Goal: Transaction & Acquisition: Purchase product/service

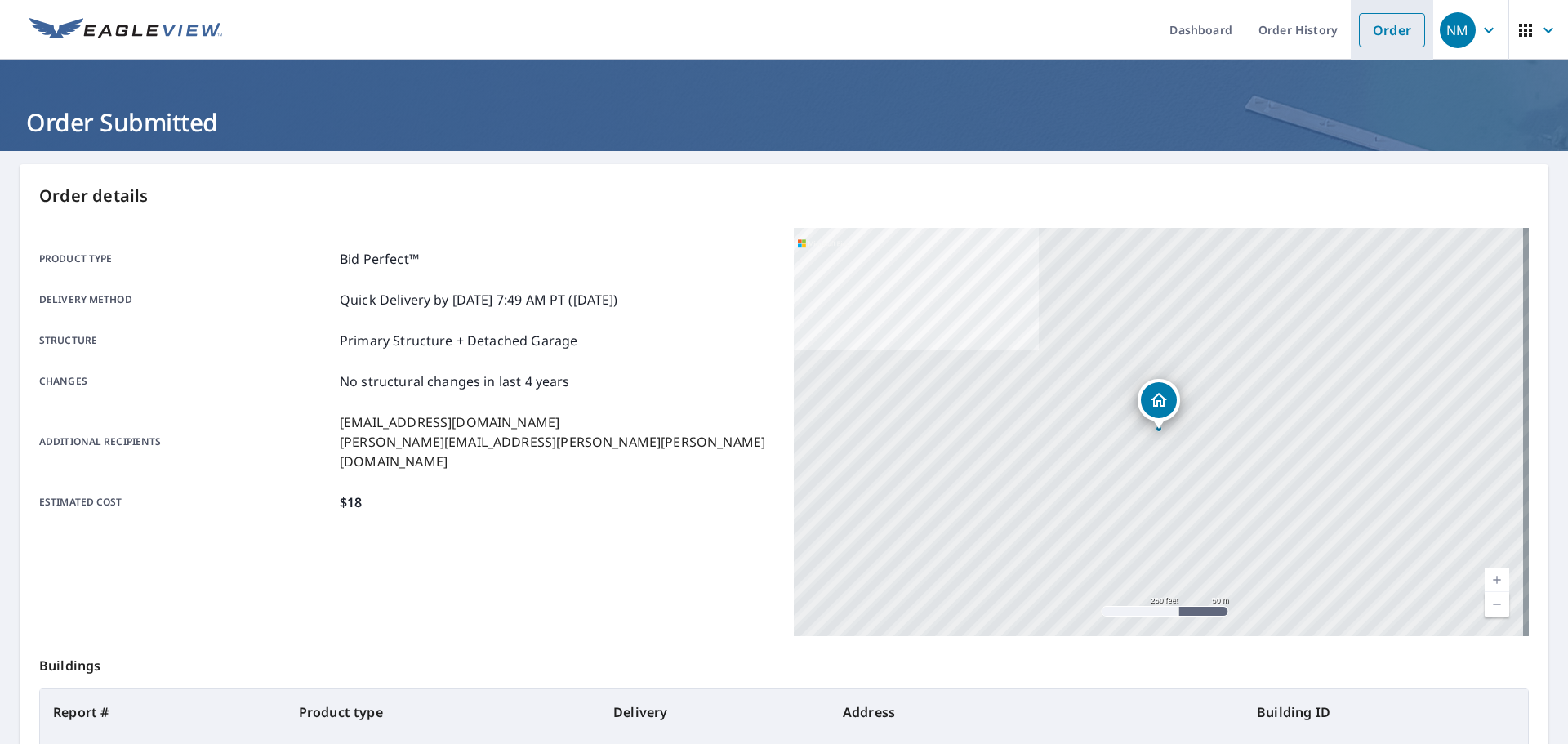
click at [1361, 29] on link "Order" at bounding box center [1392, 29] width 66 height 34
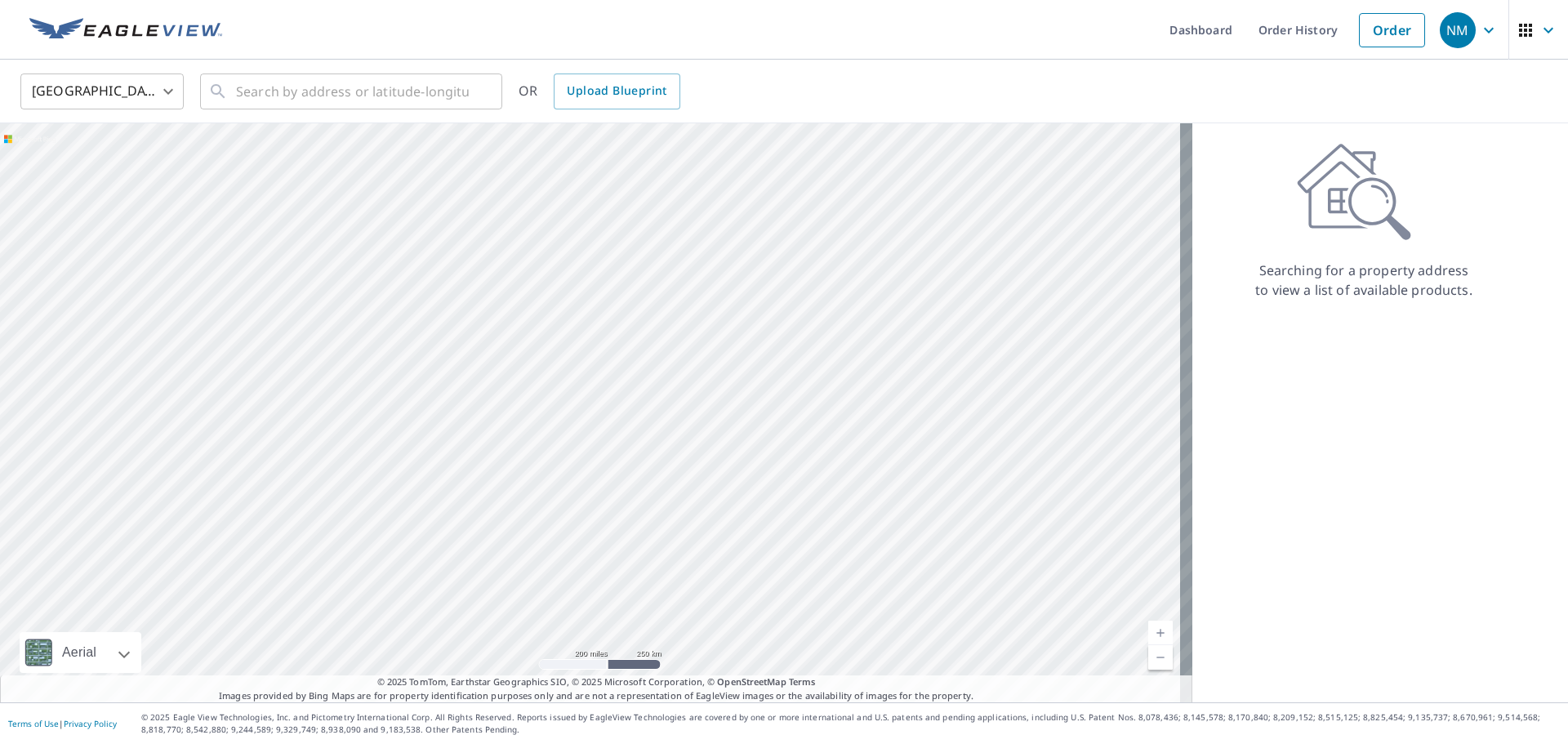
click at [338, 59] on ul "Dashboard Order History Order" at bounding box center [832, 29] width 1201 height 60
click at [344, 81] on input "text" at bounding box center [352, 92] width 233 height 46
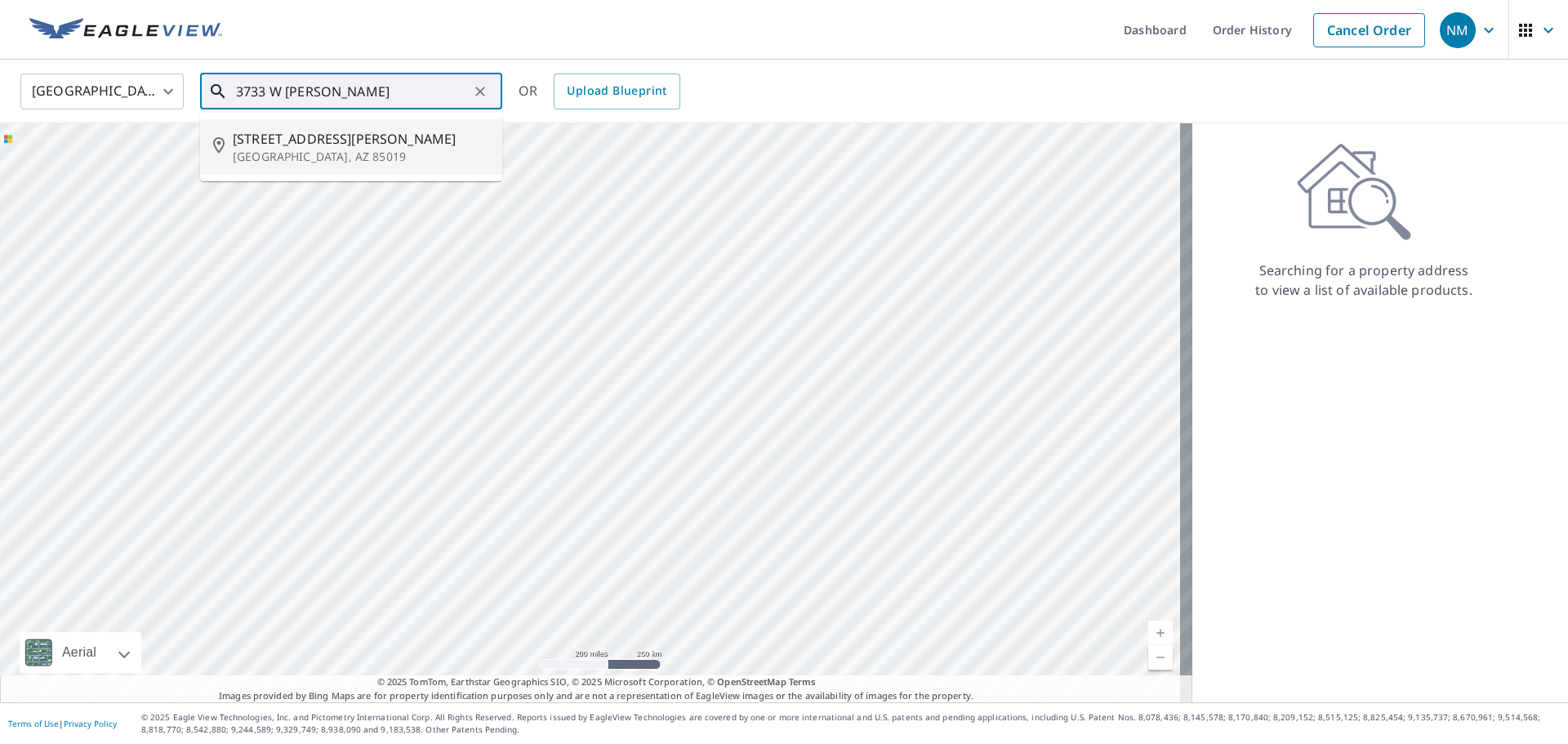
click at [341, 134] on span "[STREET_ADDRESS][PERSON_NAME]" at bounding box center [361, 138] width 257 height 19
type input "[STREET_ADDRESS][PERSON_NAME]"
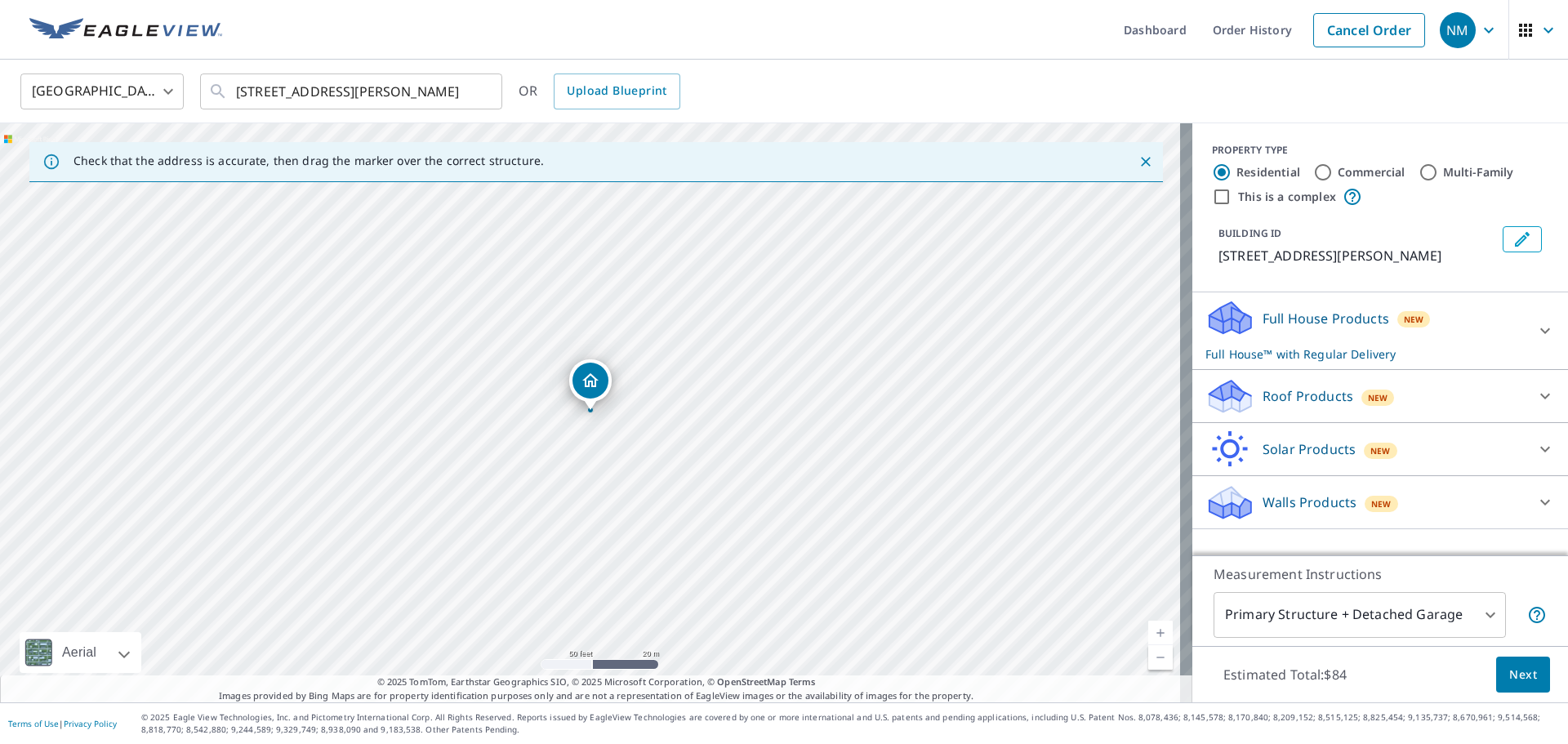
click at [1373, 410] on div "Roof Products New" at bounding box center [1366, 397] width 320 height 39
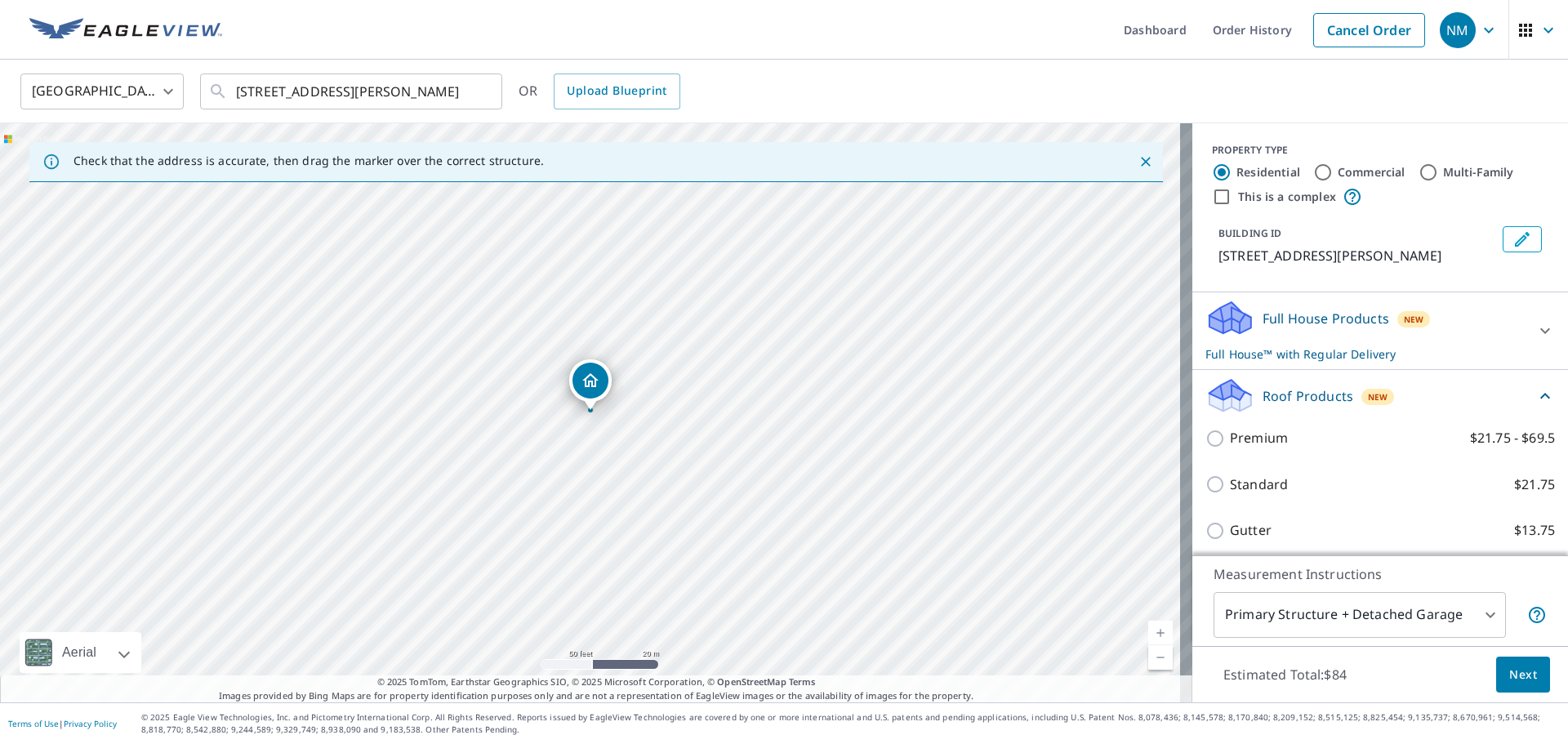
scroll to position [158, 0]
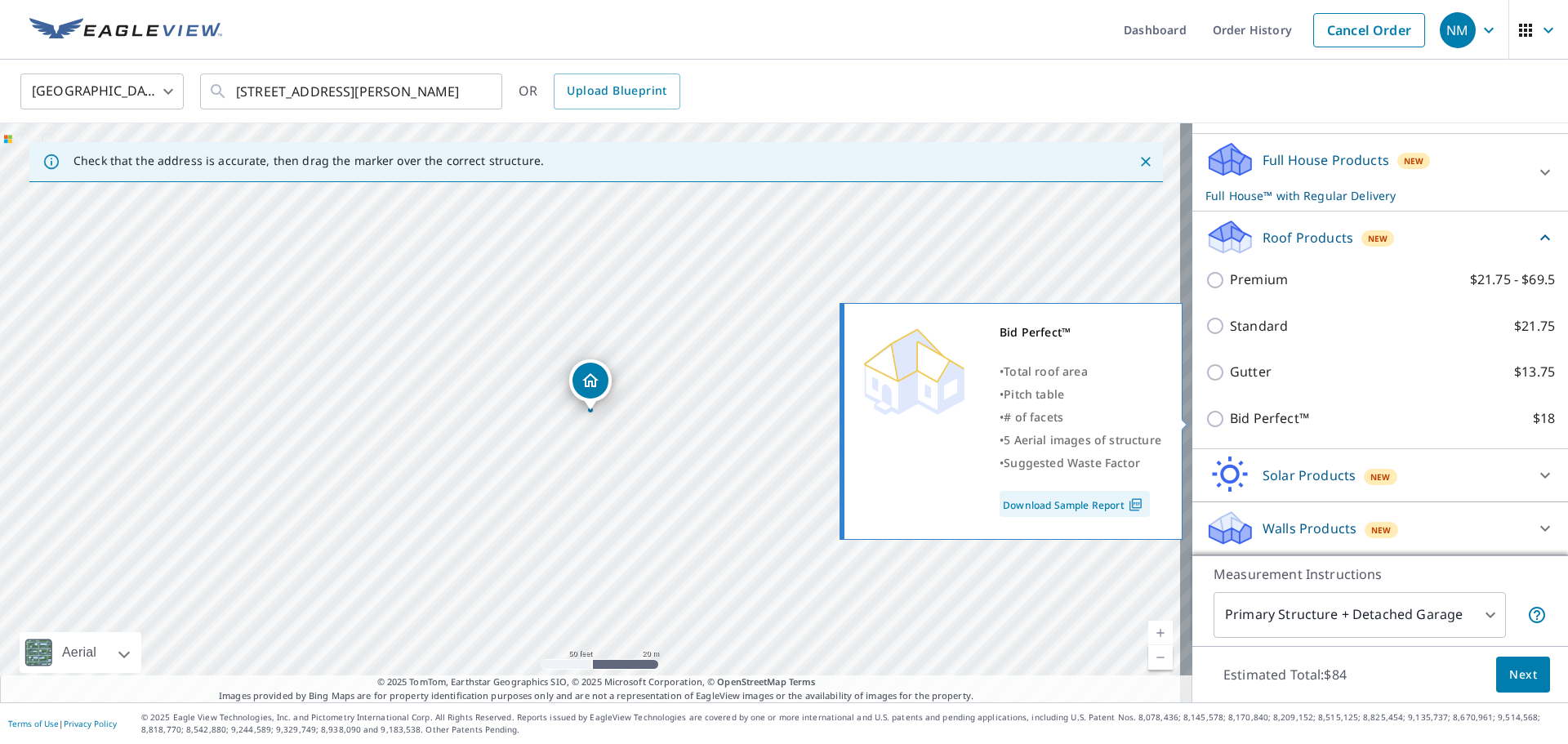
click at [1271, 419] on p "Bid Perfect™" at bounding box center [1269, 419] width 79 height 20
click at [1229, 419] on input "Bid Perfect™ $18" at bounding box center [1217, 419] width 25 height 19
checkbox input "true"
checkbox input "false"
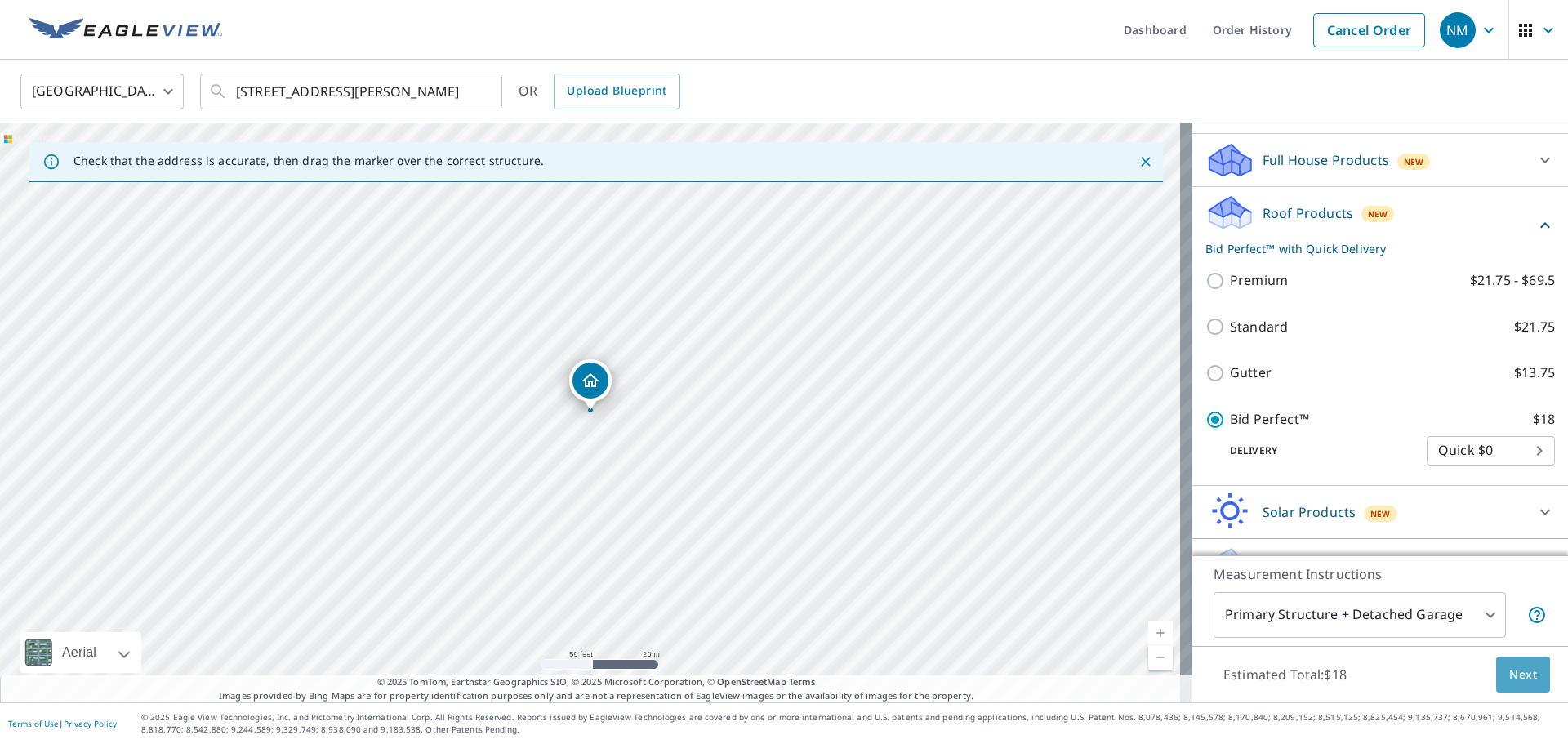
click at [1509, 675] on span "Next" at bounding box center [1523, 675] width 28 height 20
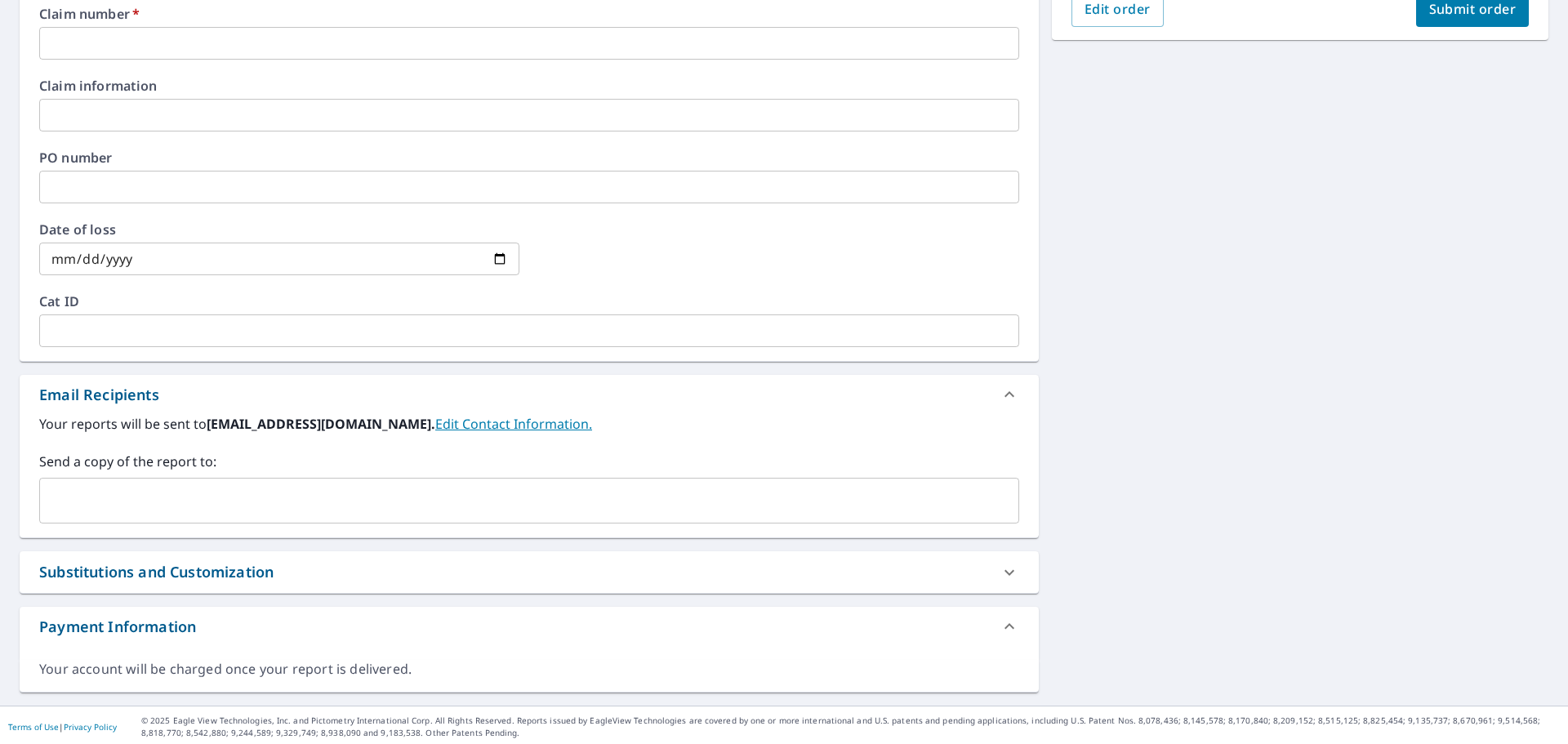
scroll to position [484, 0]
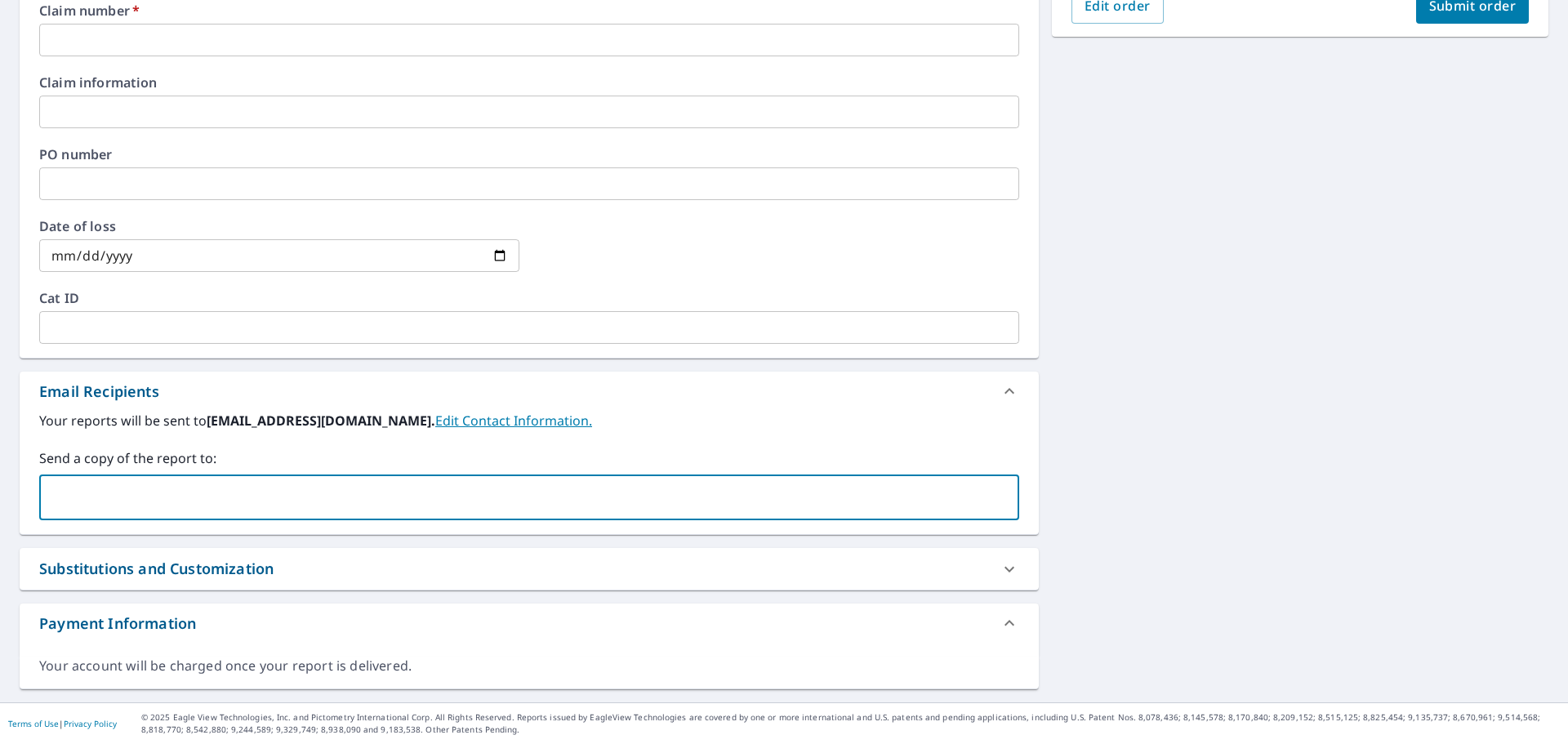
click at [183, 505] on input "text" at bounding box center [517, 498] width 940 height 31
paste input "[PERSON_NAME][EMAIL_ADDRESS][PERSON_NAME][PERSON_NAME][DOMAIN_NAME]"
type input "[PERSON_NAME][EMAIL_ADDRESS][PERSON_NAME][PERSON_NAME][DOMAIN_NAME]"
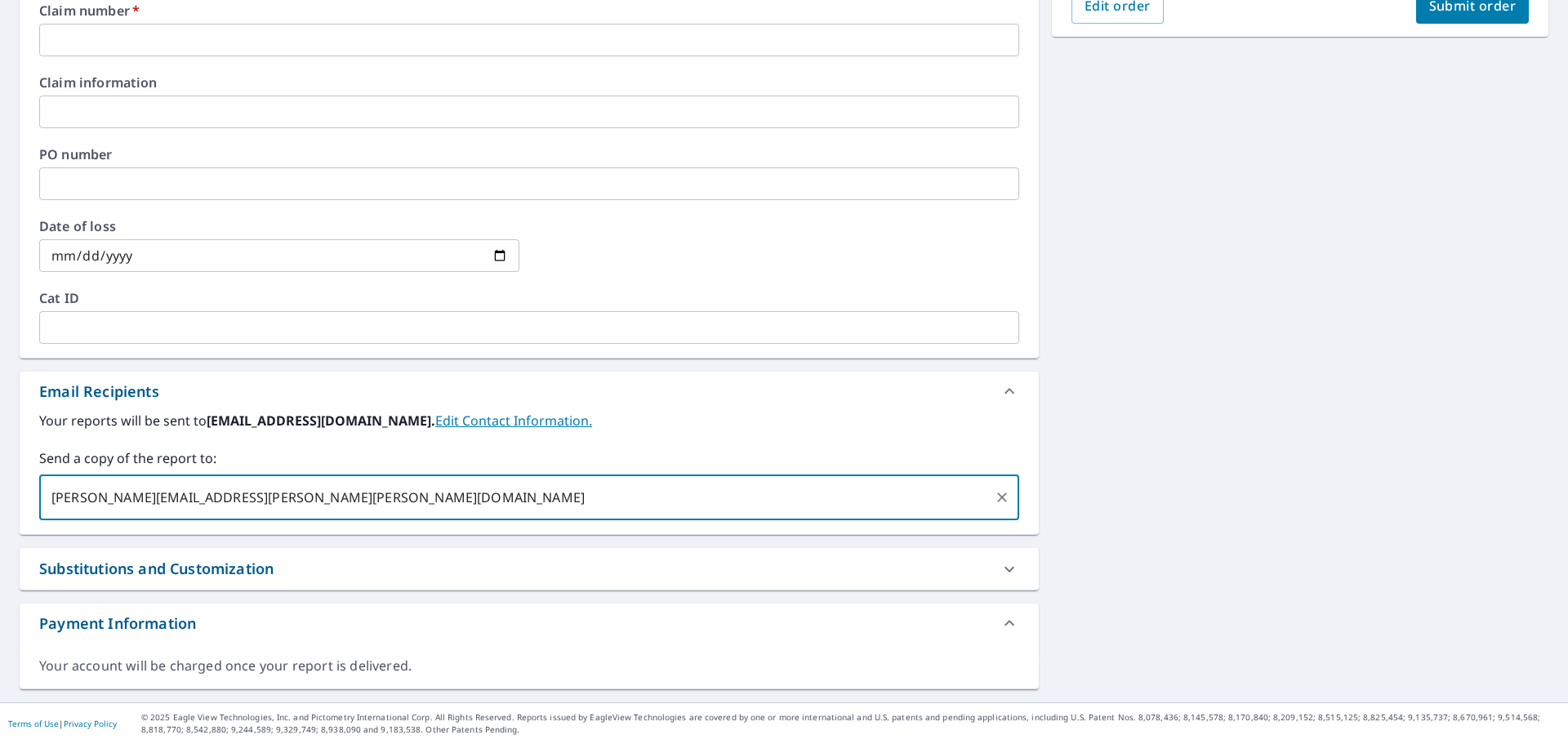
checkbox input "true"
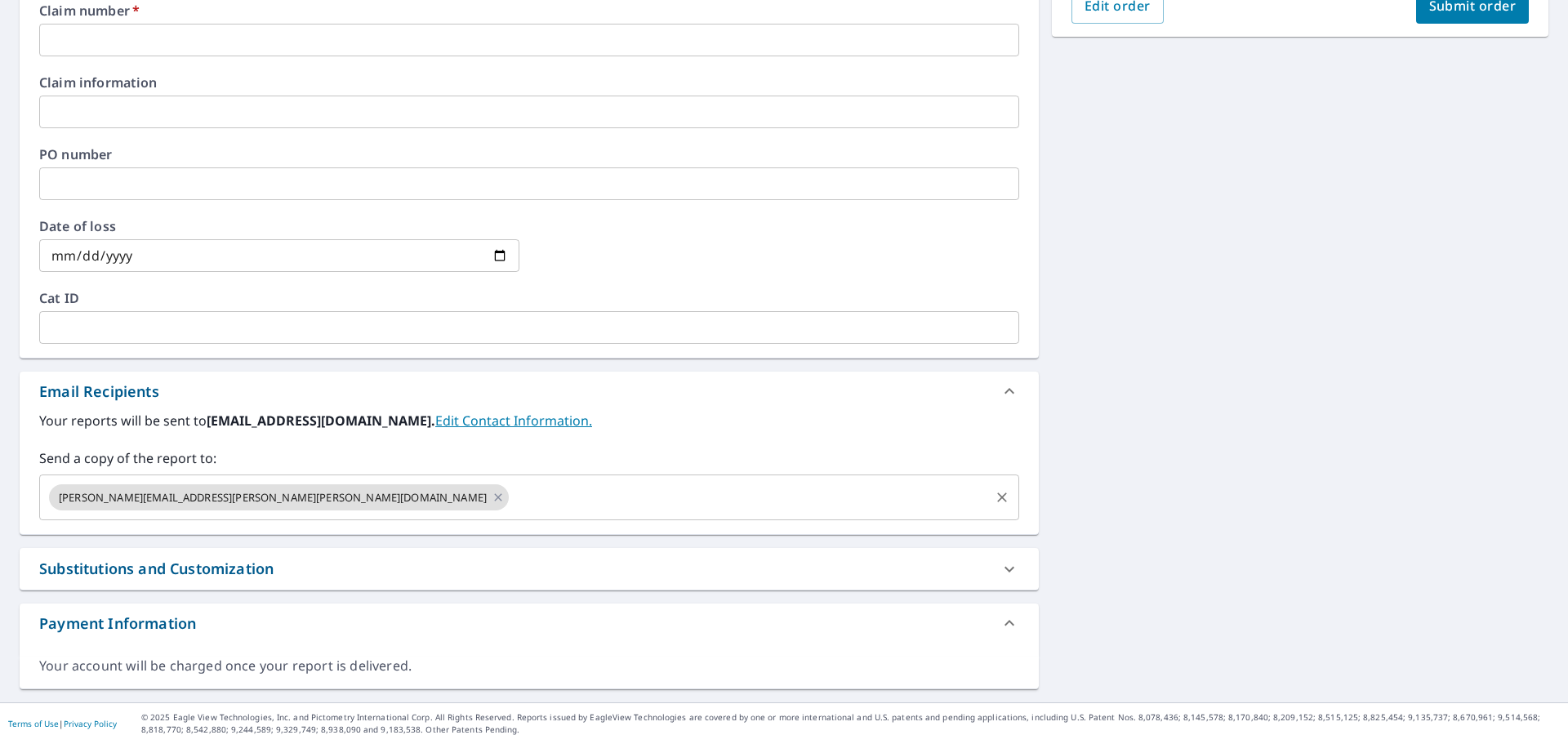
click at [518, 510] on input "text" at bounding box center [748, 498] width 476 height 31
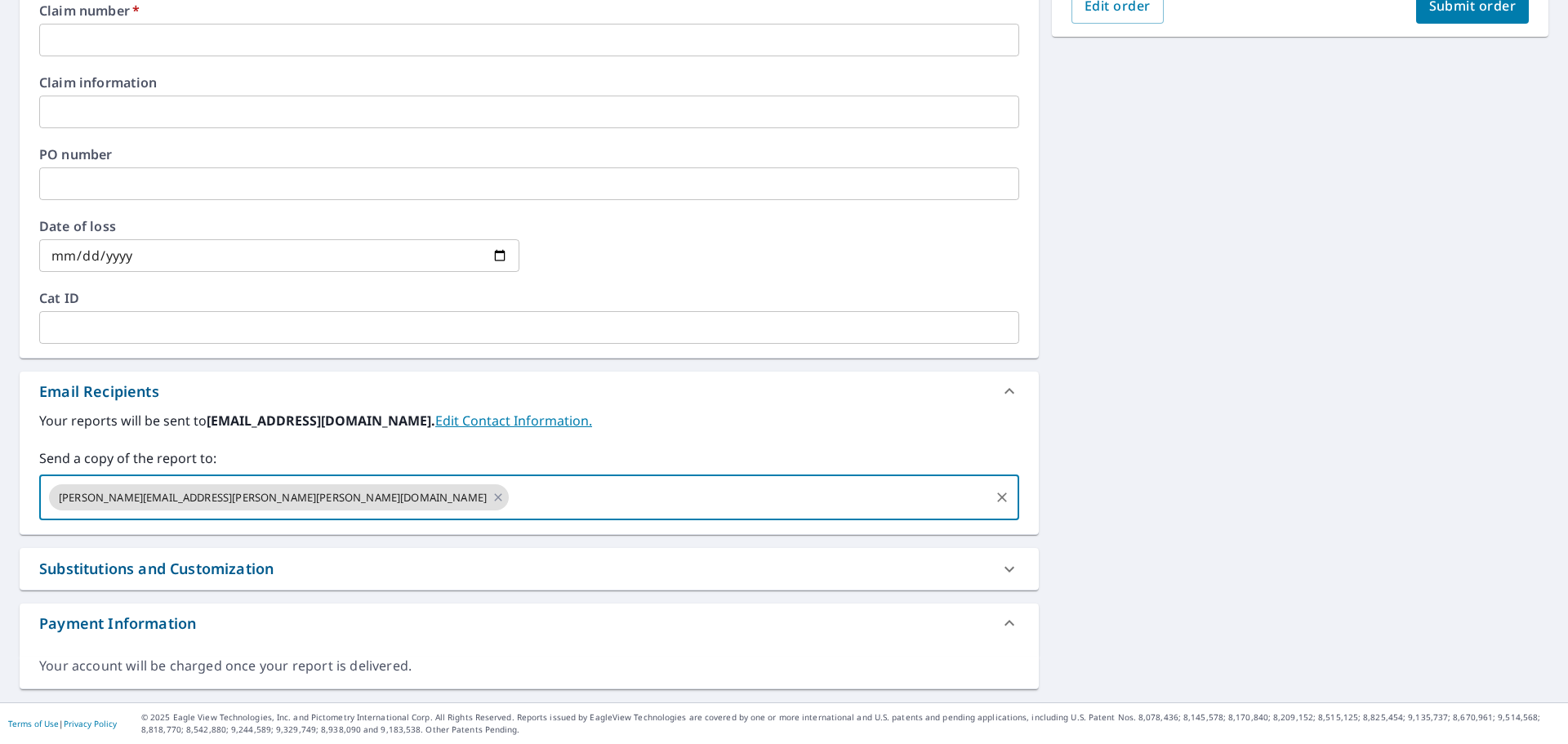
paste input "[PERSON_NAME][EMAIL_ADDRESS][PERSON_NAME][PERSON_NAME][DOMAIN_NAME]"
type input "[PERSON_NAME][EMAIL_ADDRESS][PERSON_NAME][PERSON_NAME][DOMAIN_NAME]"
checkbox input "true"
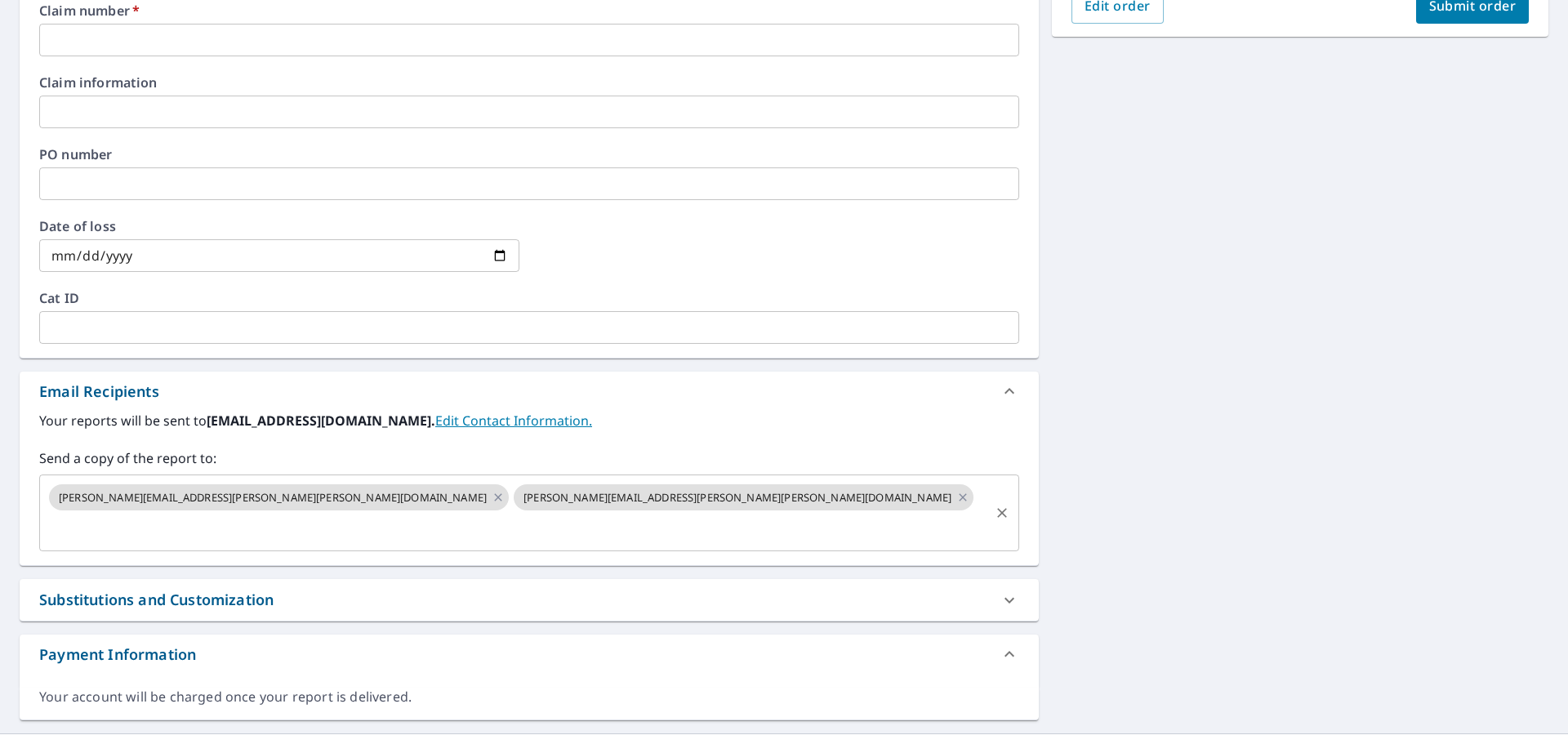
click at [479, 513] on input "text" at bounding box center [517, 529] width 940 height 31
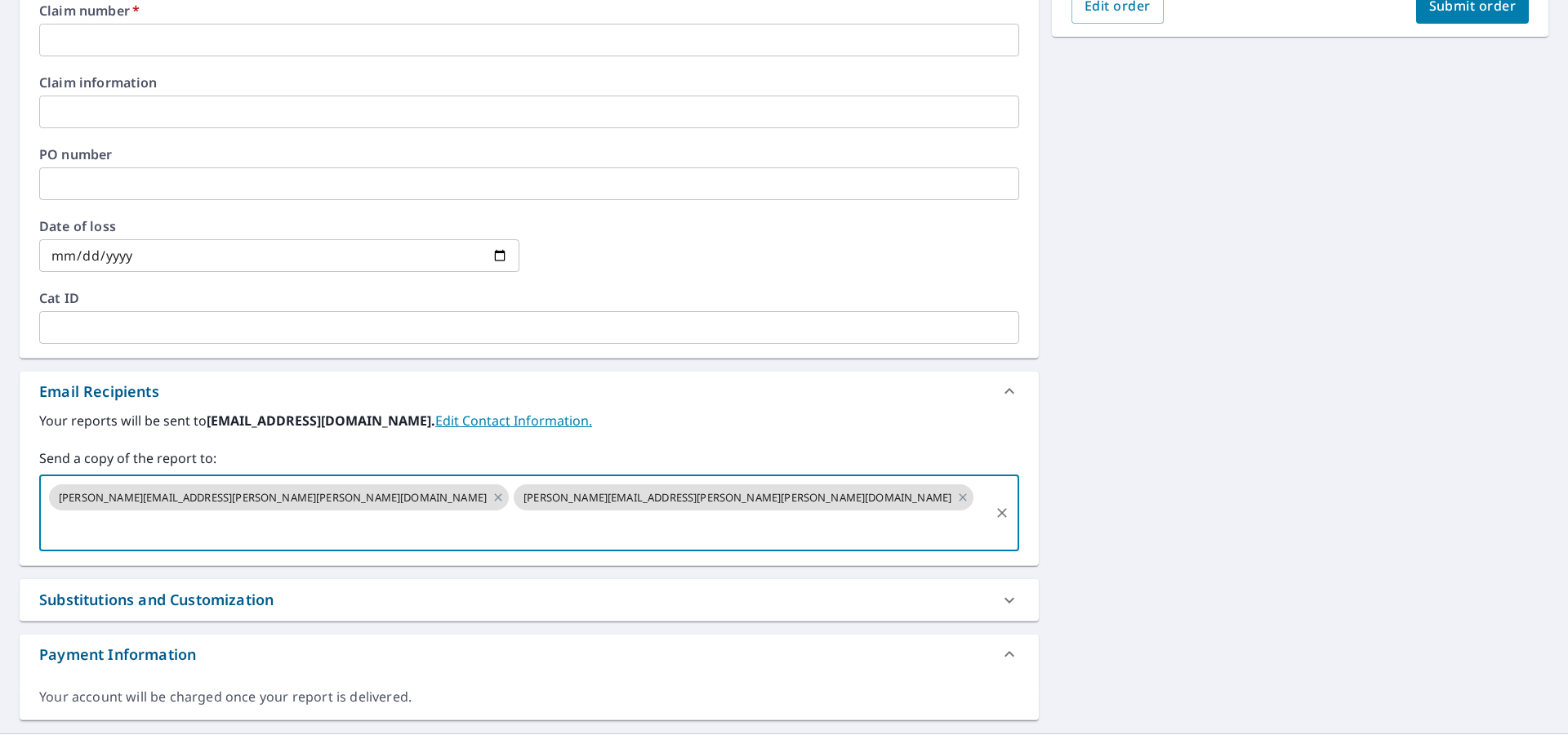
paste input "[EMAIL_ADDRESS][DOMAIN_NAME]"
type input "[EMAIL_ADDRESS][DOMAIN_NAME]"
checkbox input "true"
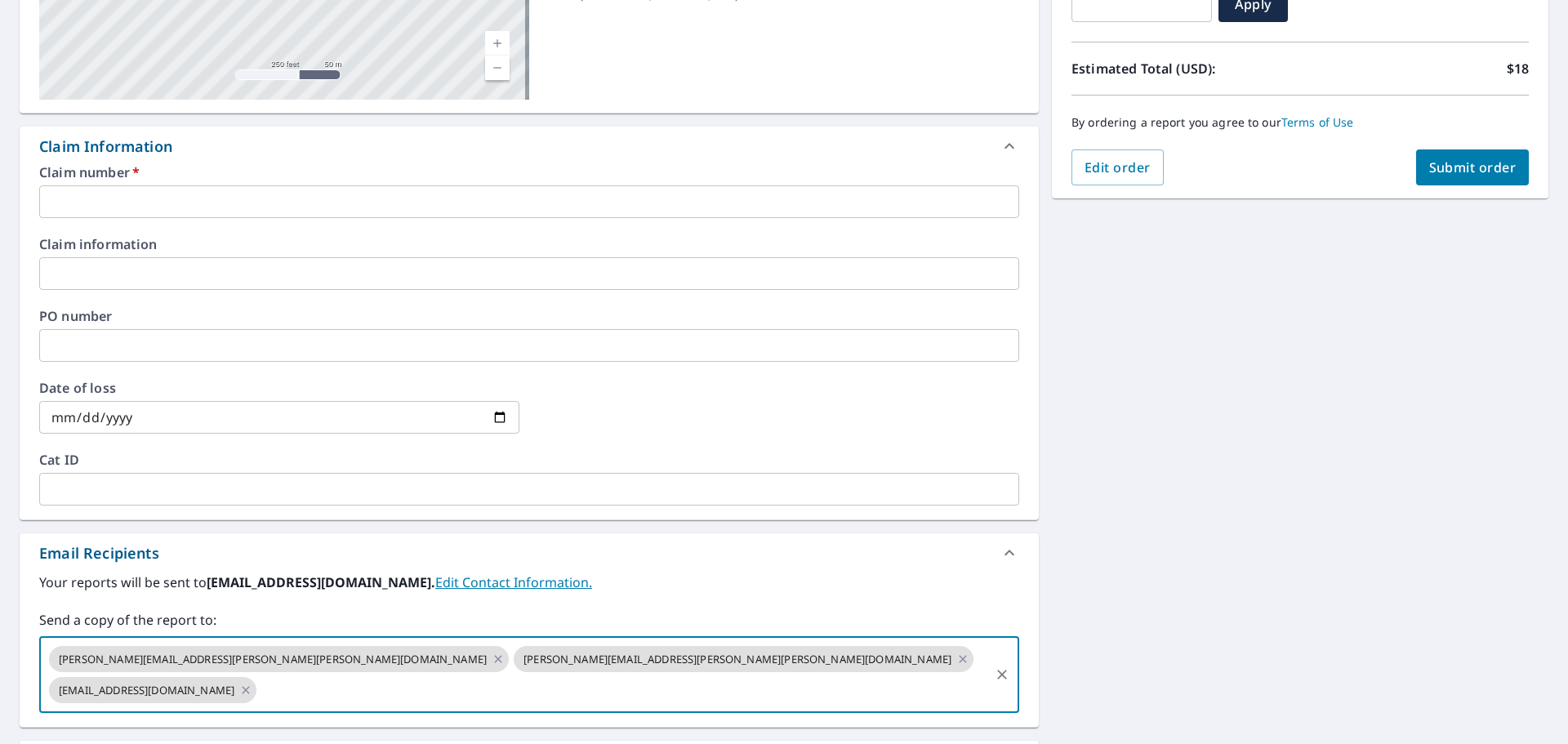
scroll to position [321, 0]
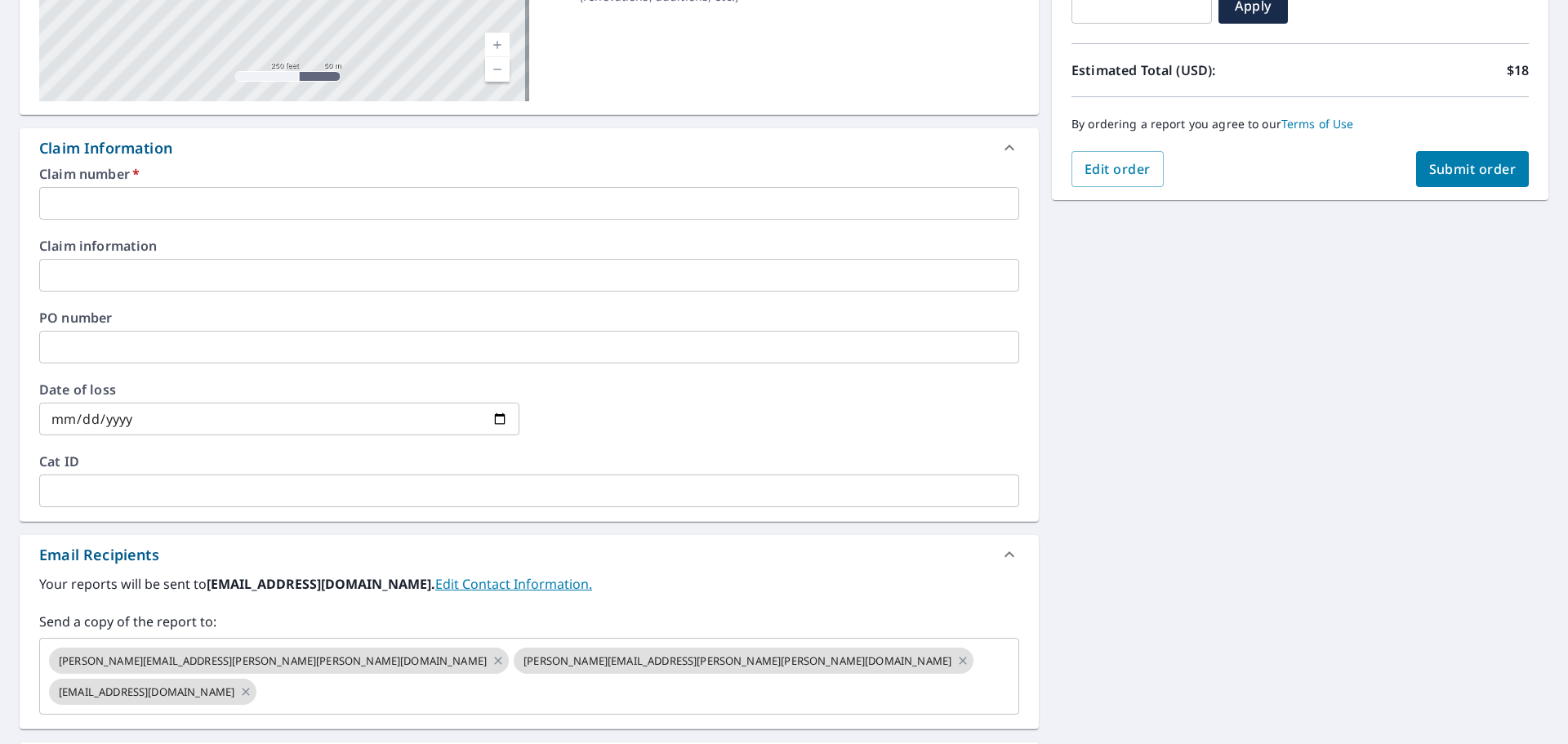
click at [121, 226] on div "Claim number   * ​ Claim information ​ PO number ​ Date of loss ​ Cat ID ​" at bounding box center [528, 344] width 1019 height 354
click at [124, 204] on input "text" at bounding box center [529, 203] width 980 height 32
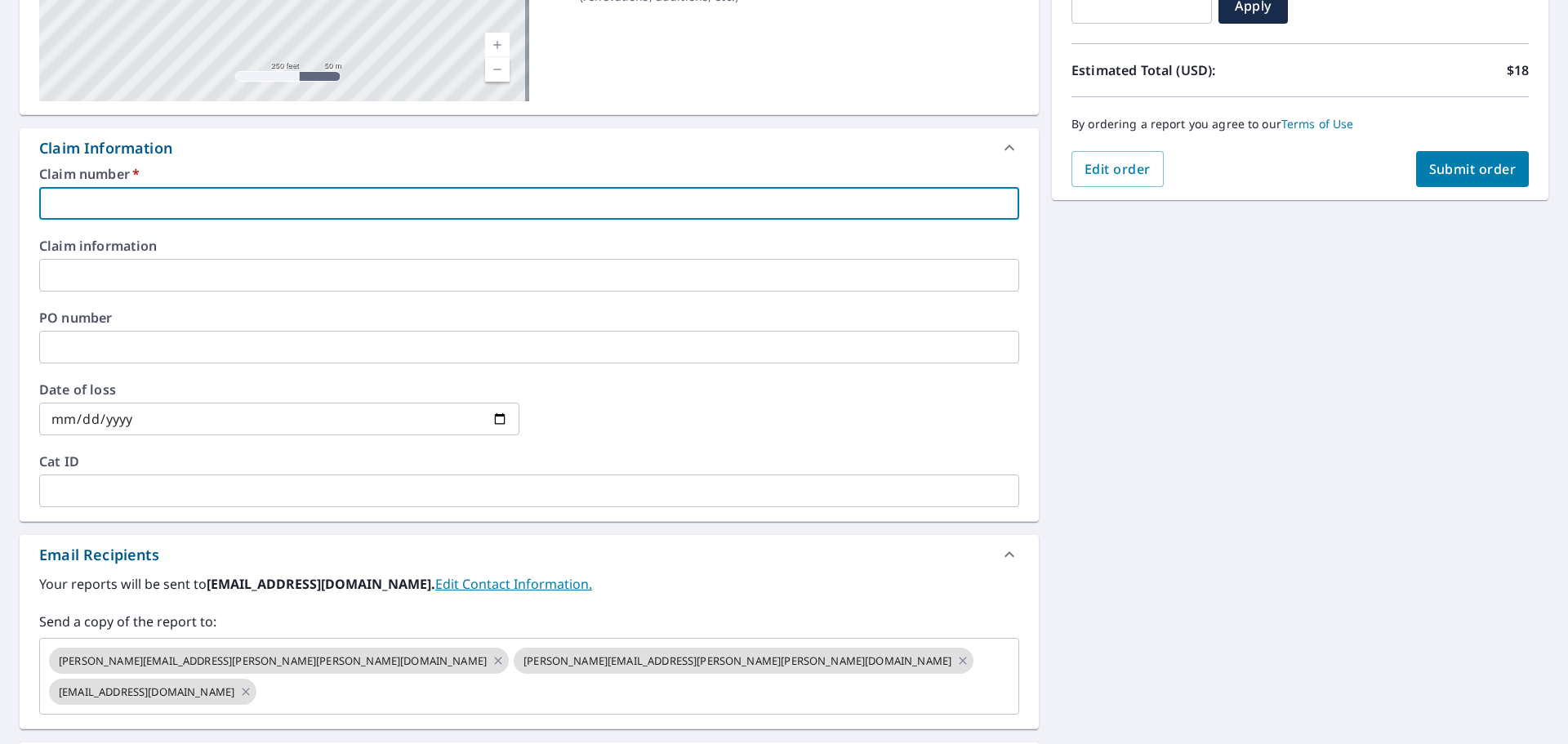
type input "P"
checkbox input "true"
type input "PH"
checkbox input "true"
type input "PHX"
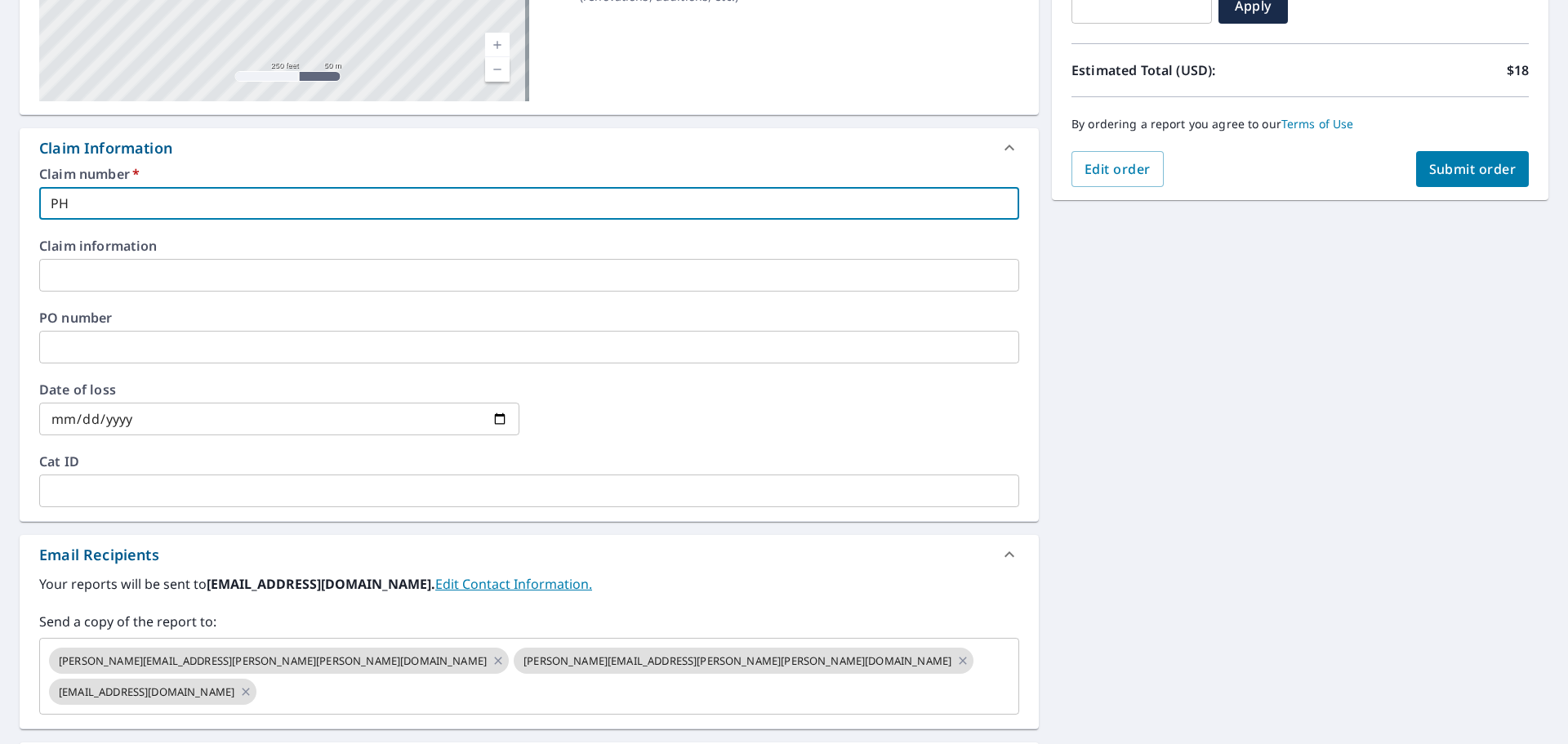
checkbox input "true"
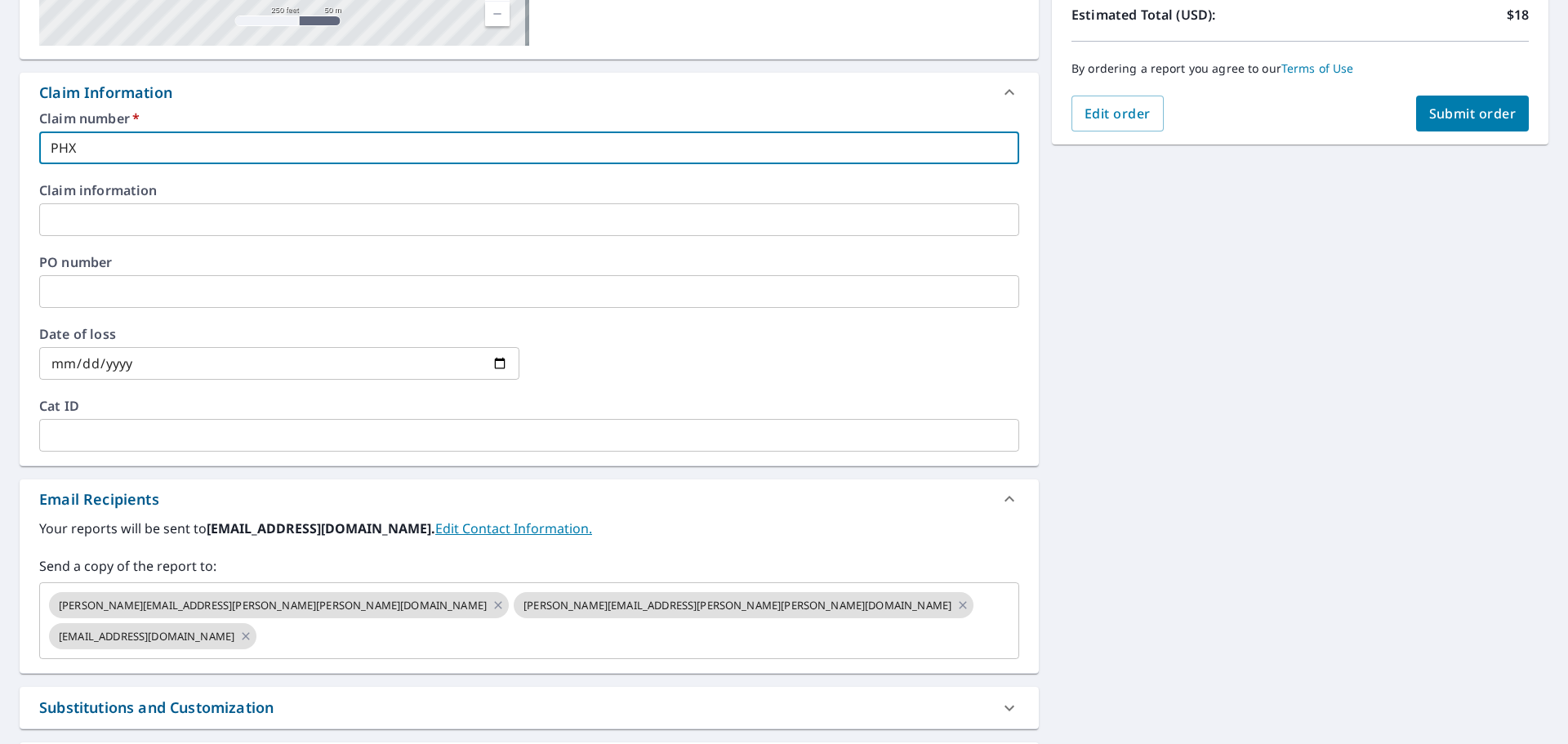
scroll to position [484, 0]
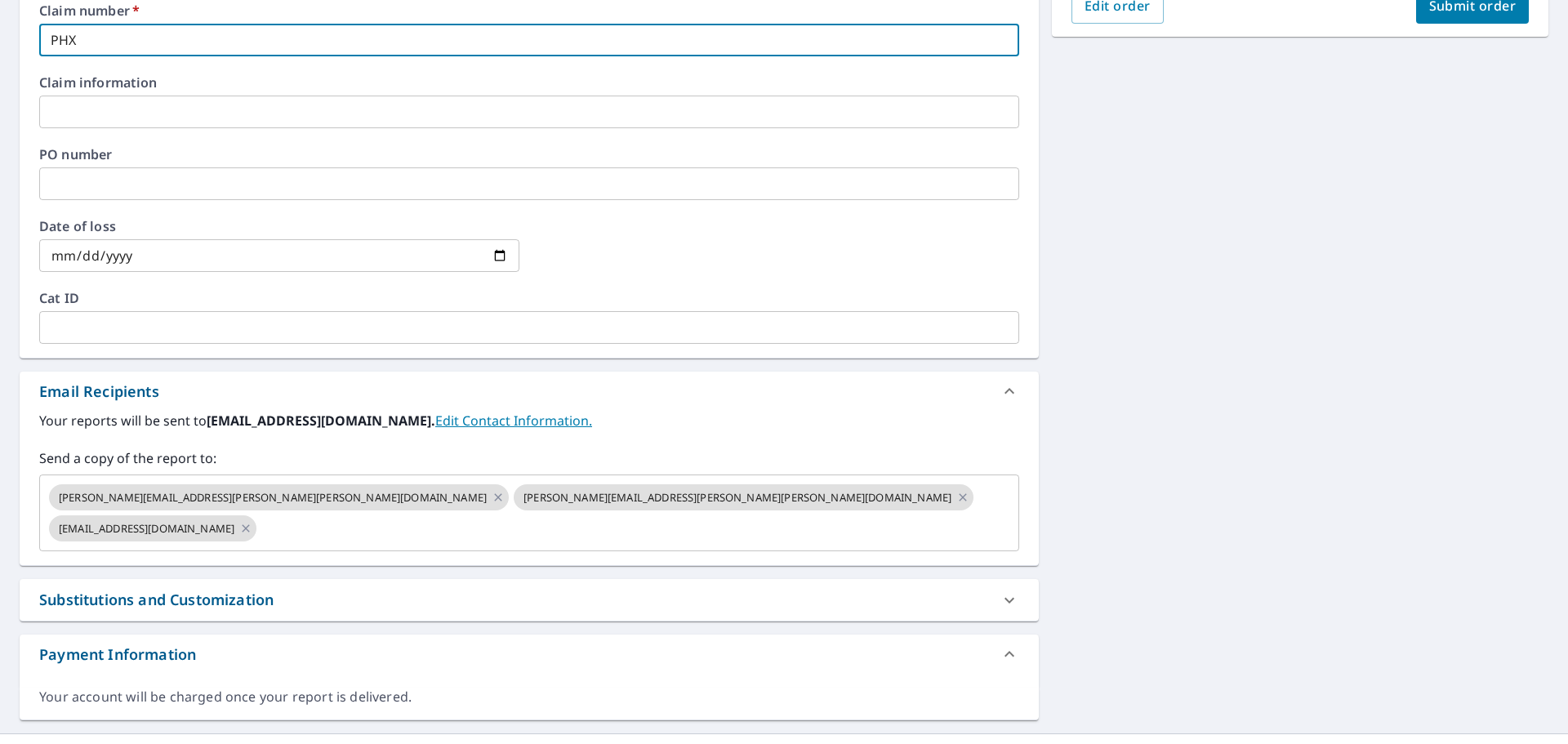
type input "PHX"
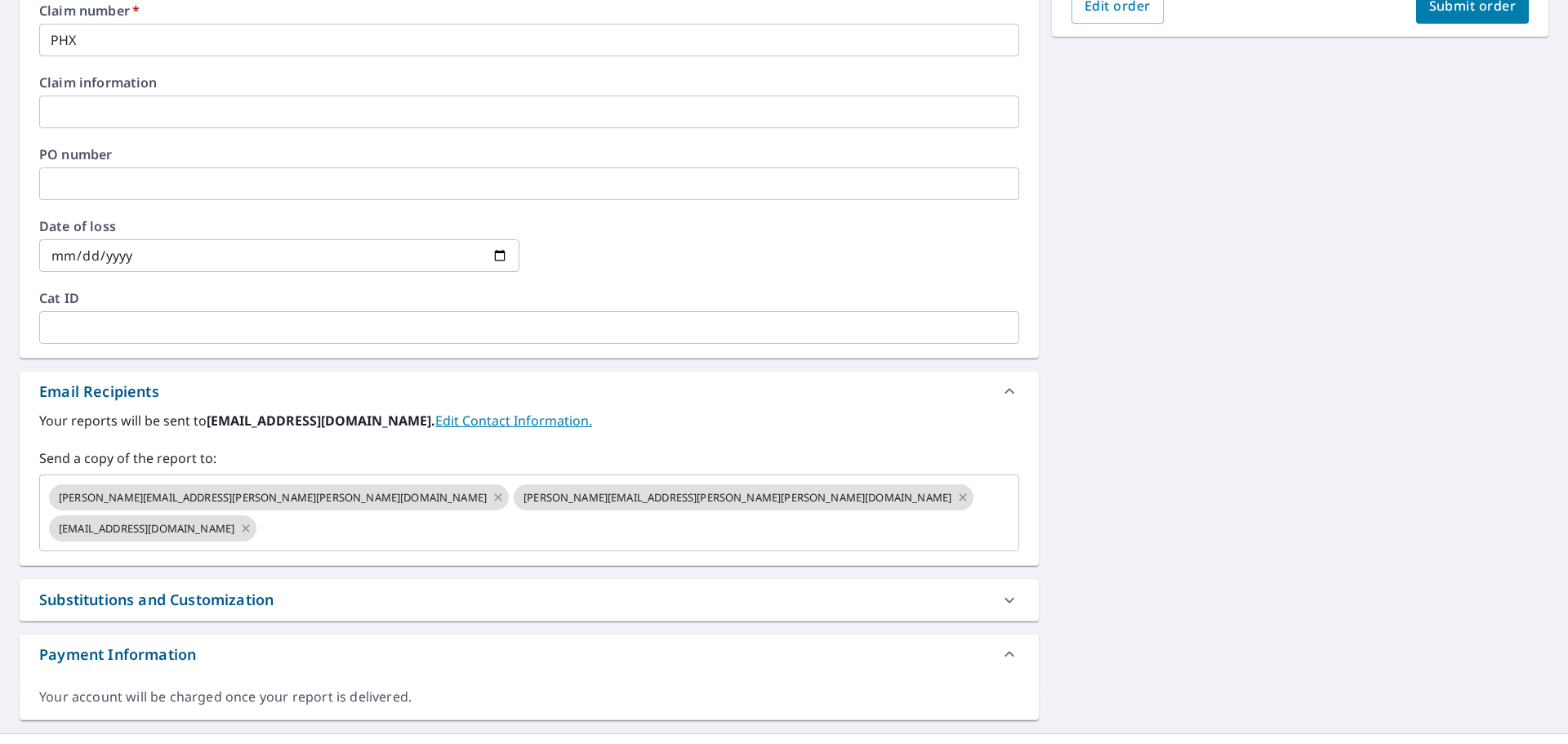
click at [1116, 426] on div "[STREET_ADDRESS][GEOGRAPHIC_DATA][PERSON_NAME] A standard road map Aerial A det…" at bounding box center [784, 200] width 1568 height 1067
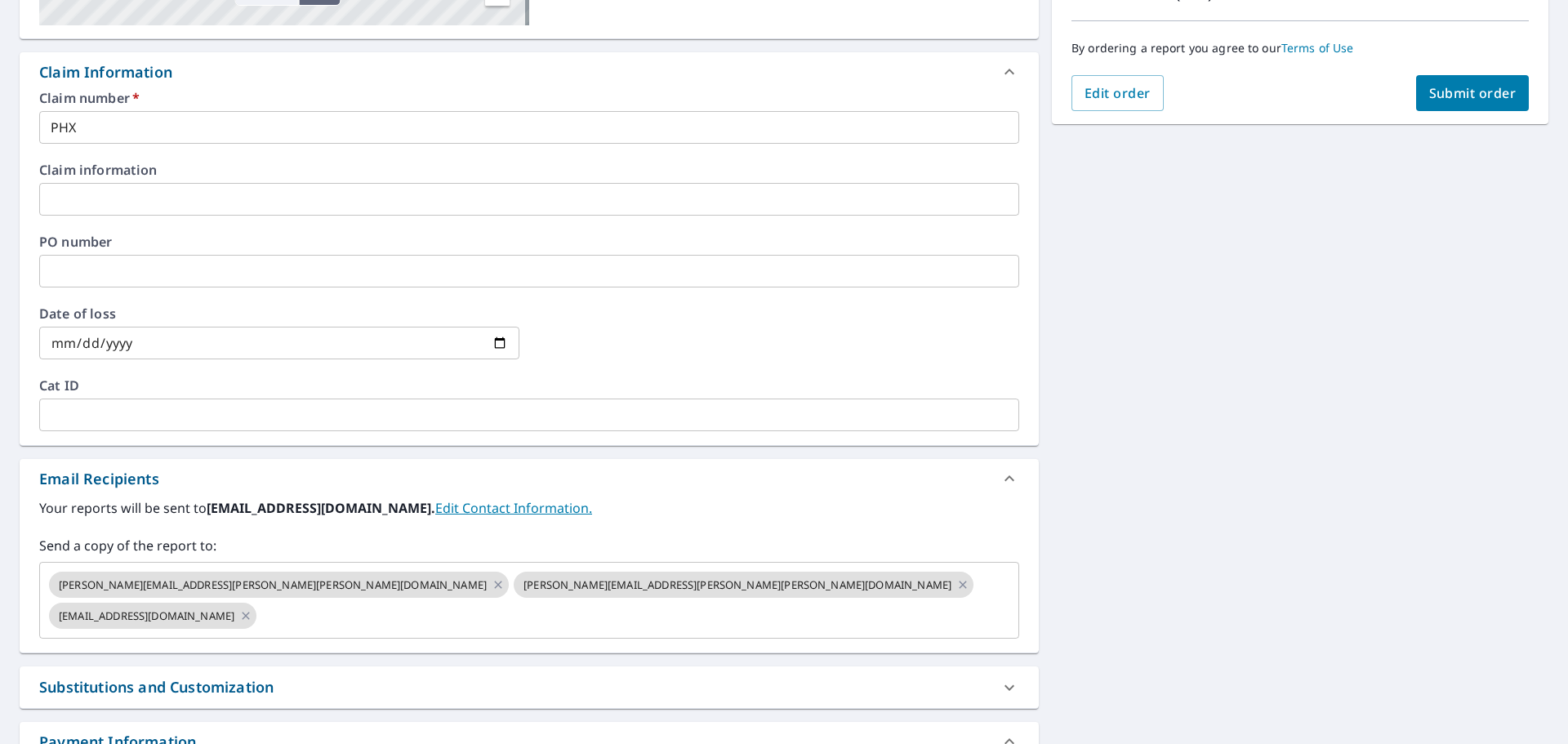
scroll to position [321, 0]
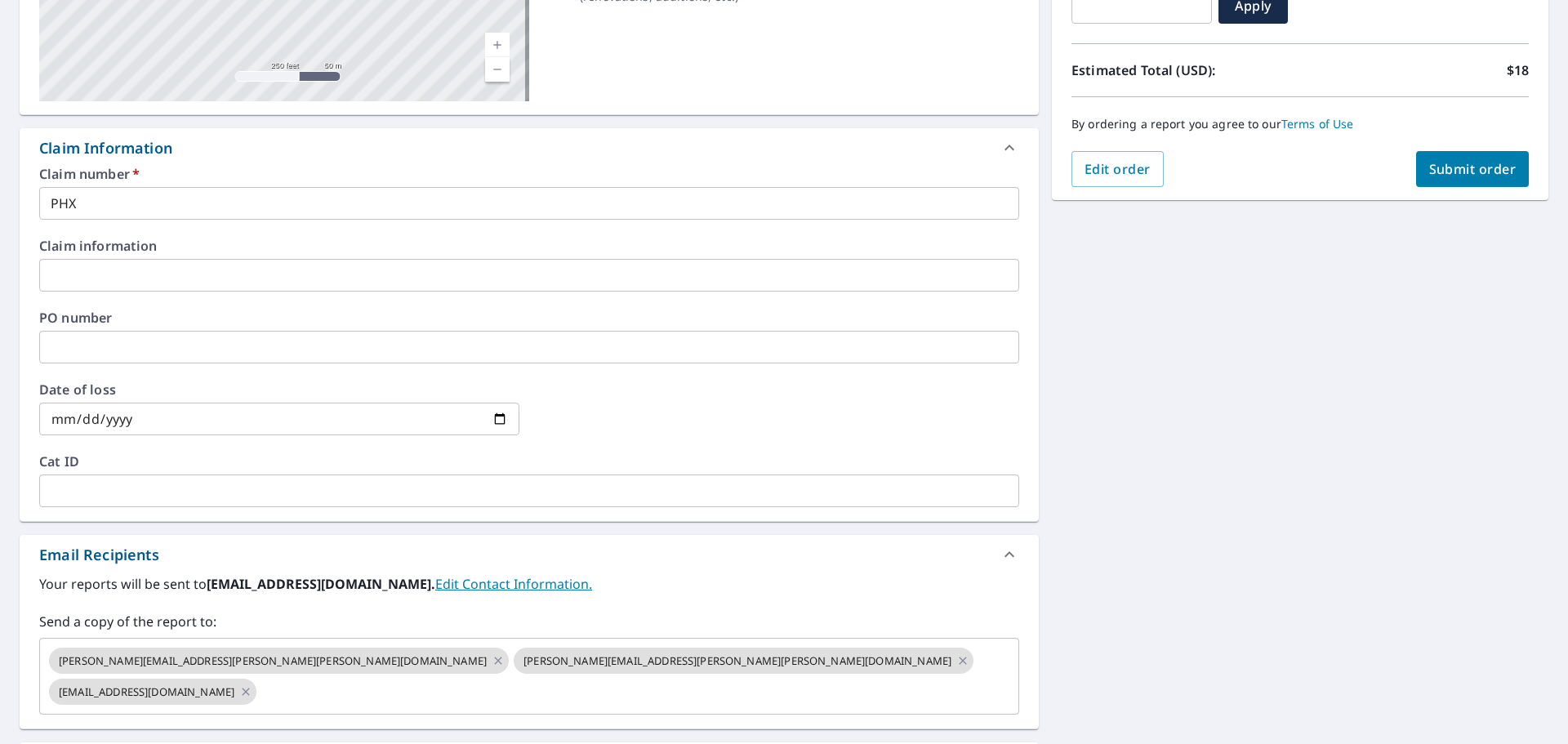
click at [1486, 183] on button "Submit order" at bounding box center [1472, 169] width 113 height 36
checkbox input "true"
